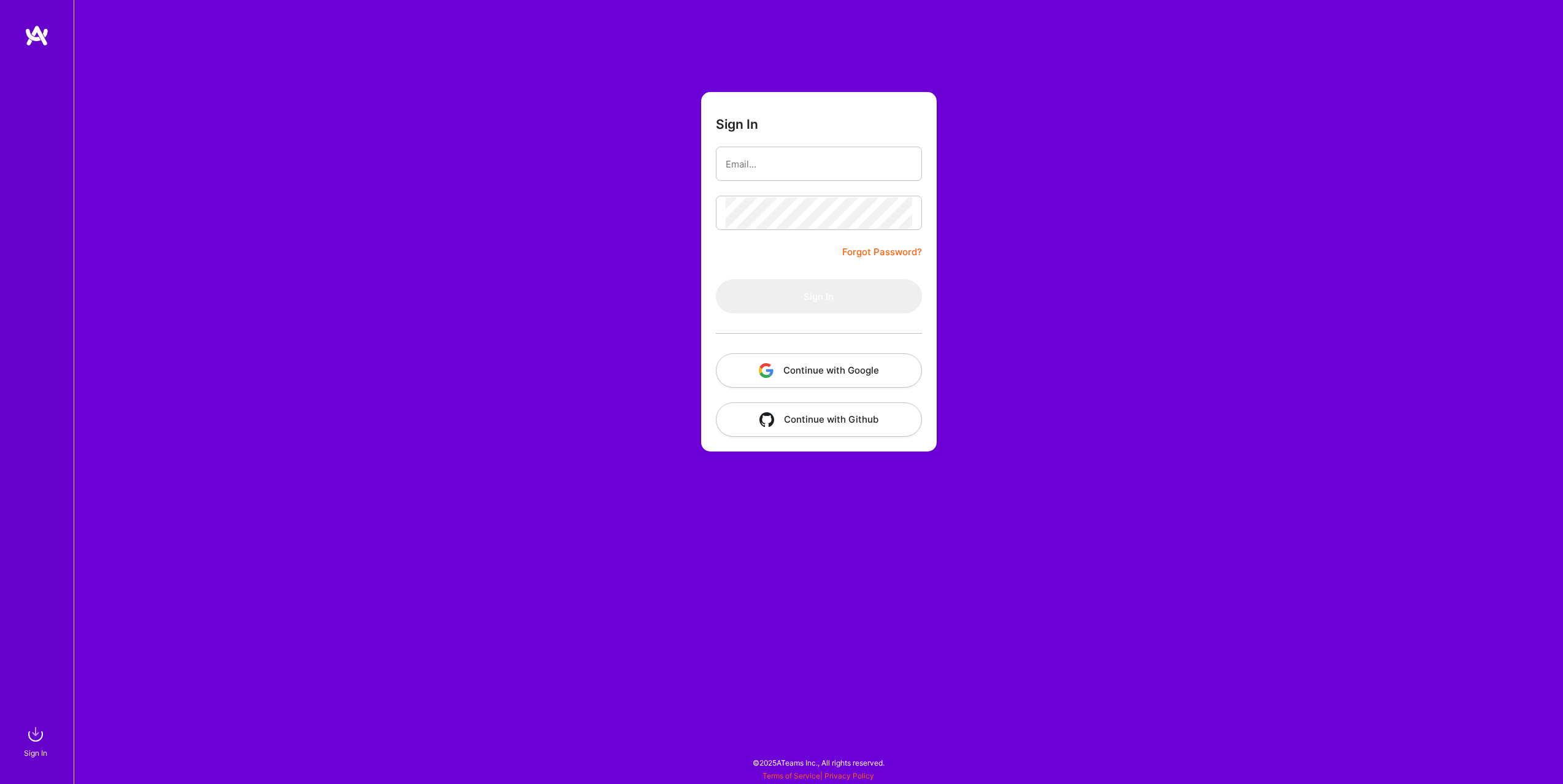
click at [770, 359] on button "Continue with Google" at bounding box center [819, 370] width 206 height 34
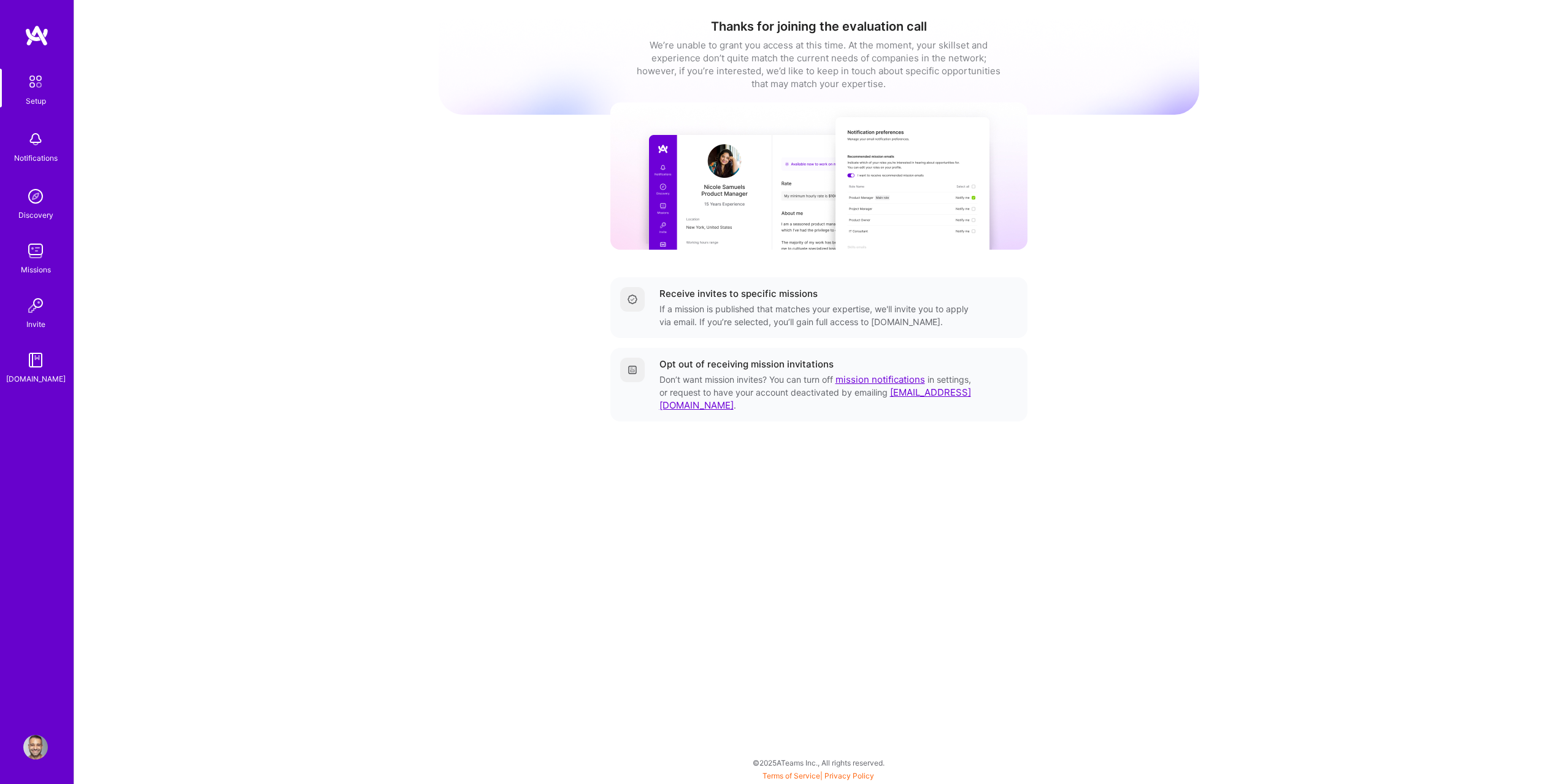
click at [21, 265] on div "Missions" at bounding box center [36, 269] width 30 height 13
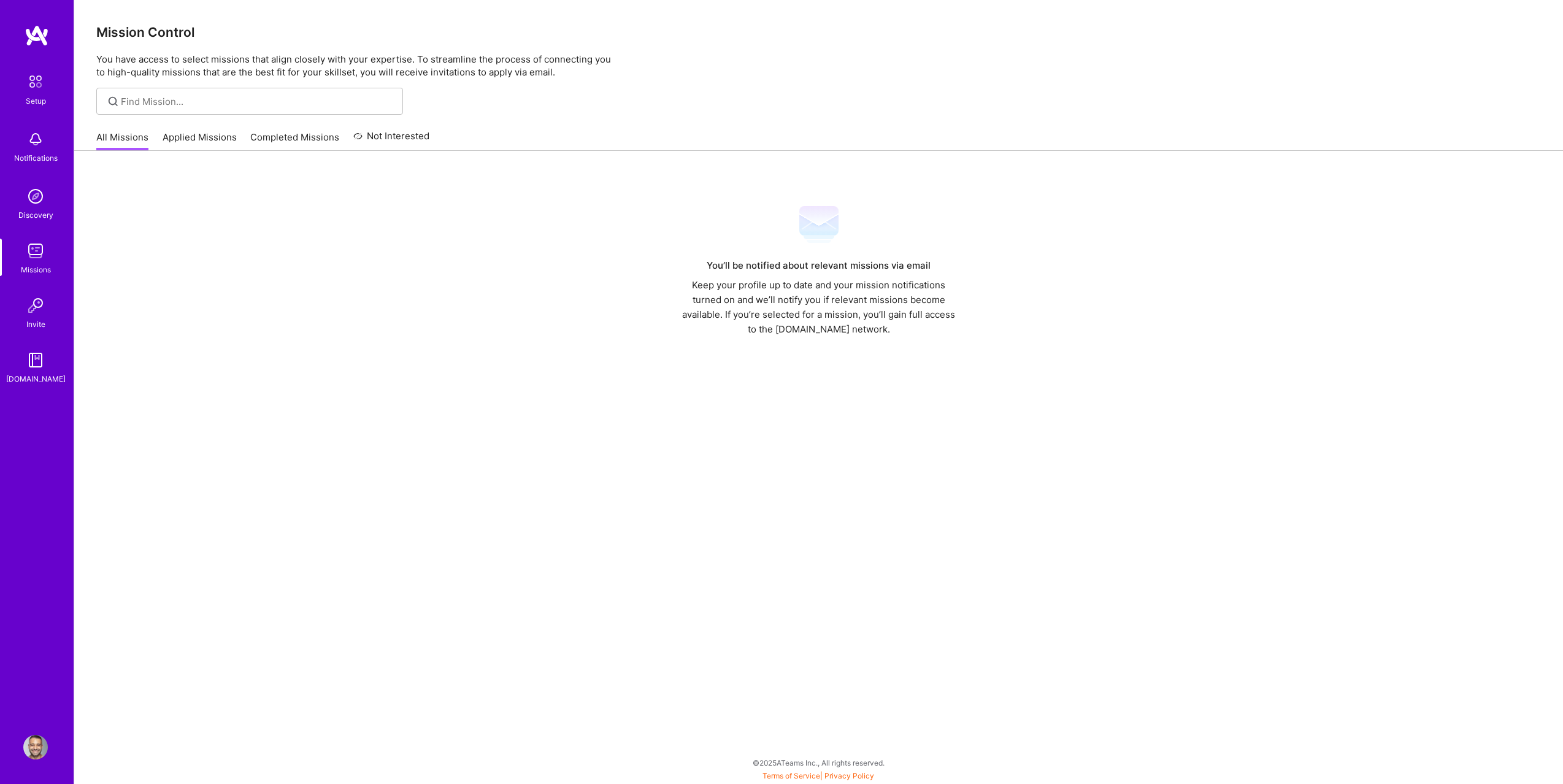
click at [188, 159] on div "You’ll be notified about relevant missions via email Keep your profile up to da…" at bounding box center [818, 464] width 1489 height 627
click at [195, 142] on link "Applied Missions" at bounding box center [200, 141] width 74 height 20
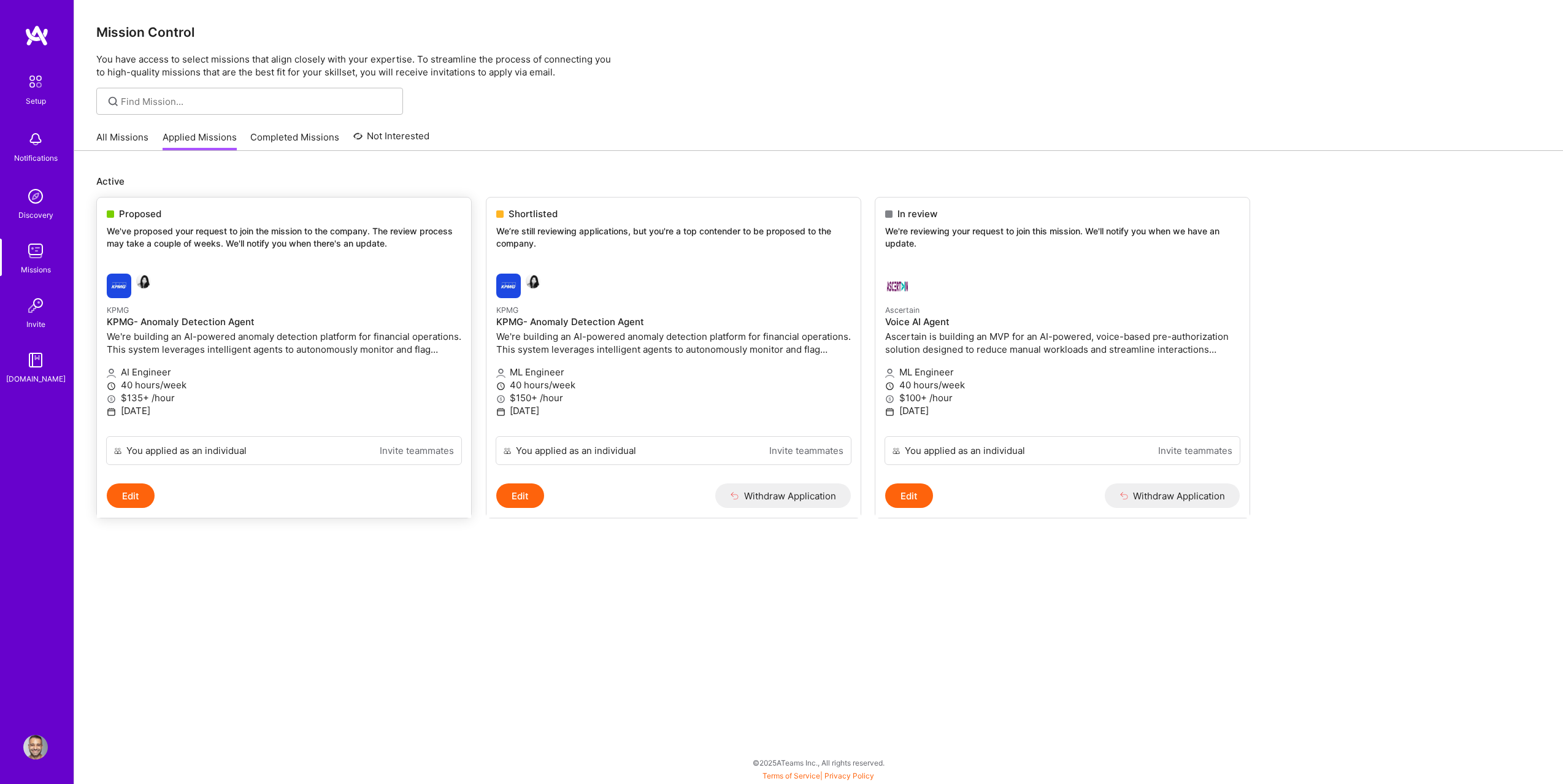
click at [212, 258] on div "Proposed We've proposed your request to join the mission to the company. The re…" at bounding box center [284, 230] width 374 height 66
drag, startPoint x: 122, startPoint y: 389, endPoint x: 156, endPoint y: 5, distance: 385.5
